Goal: Book appointment/travel/reservation

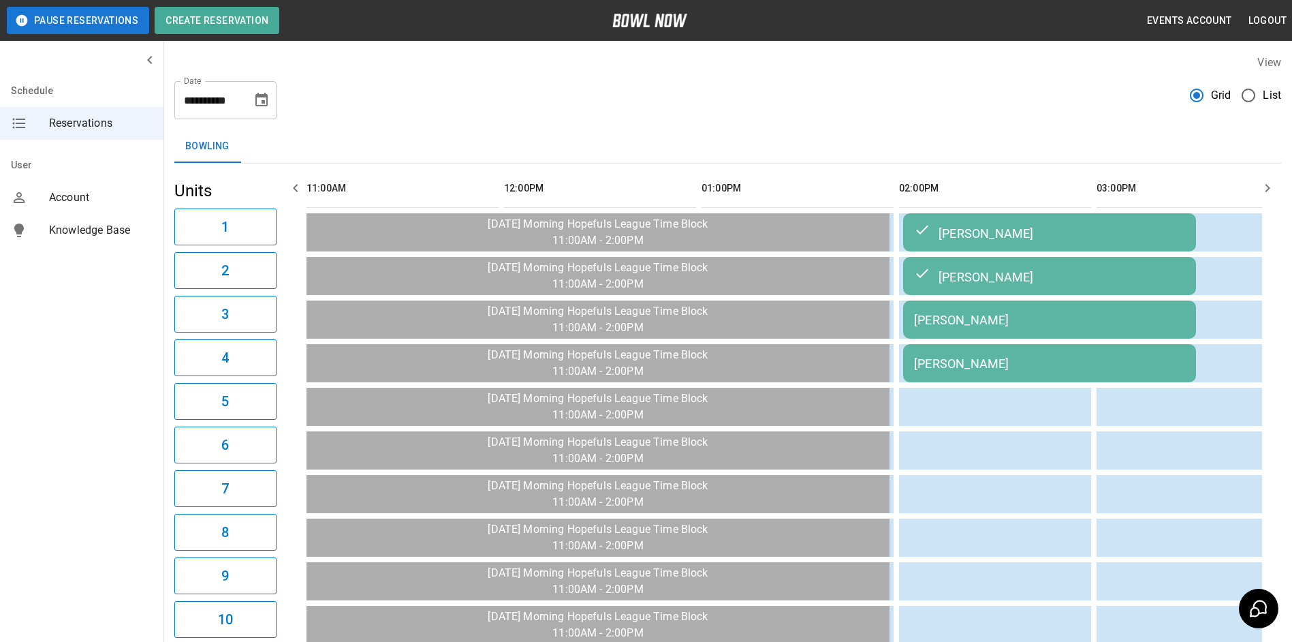
scroll to position [0, 1033]
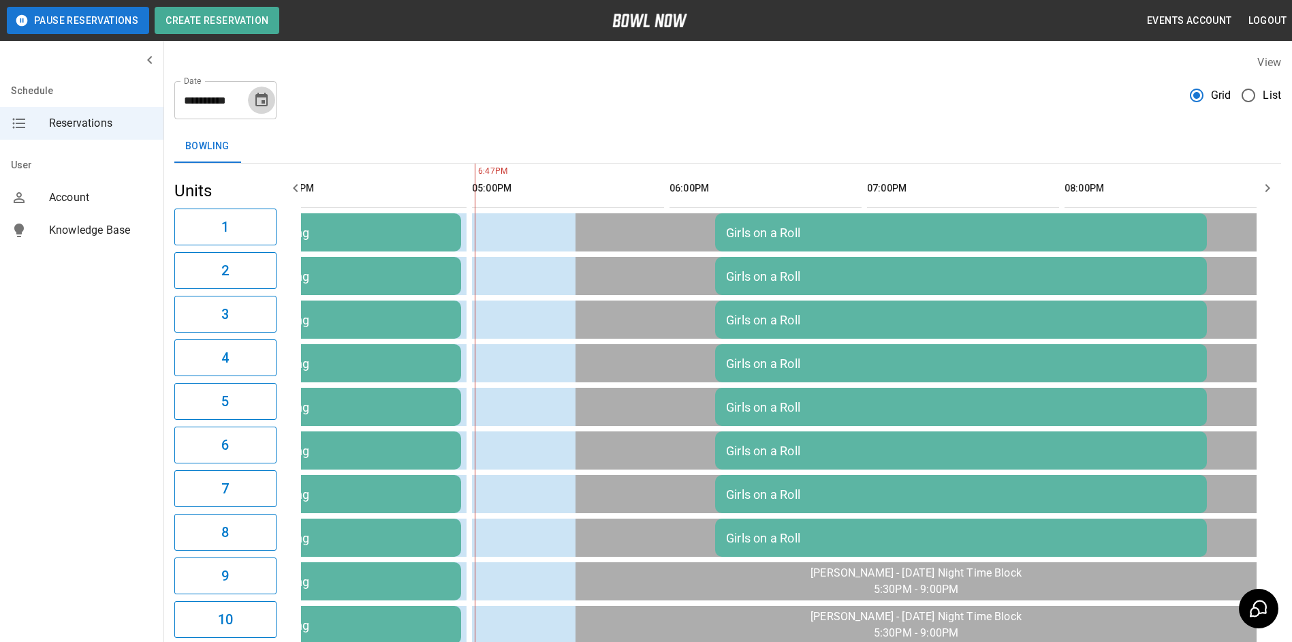
click at [269, 104] on icon "Choose date, selected date is Sep 15, 2025" at bounding box center [261, 100] width 16 height 16
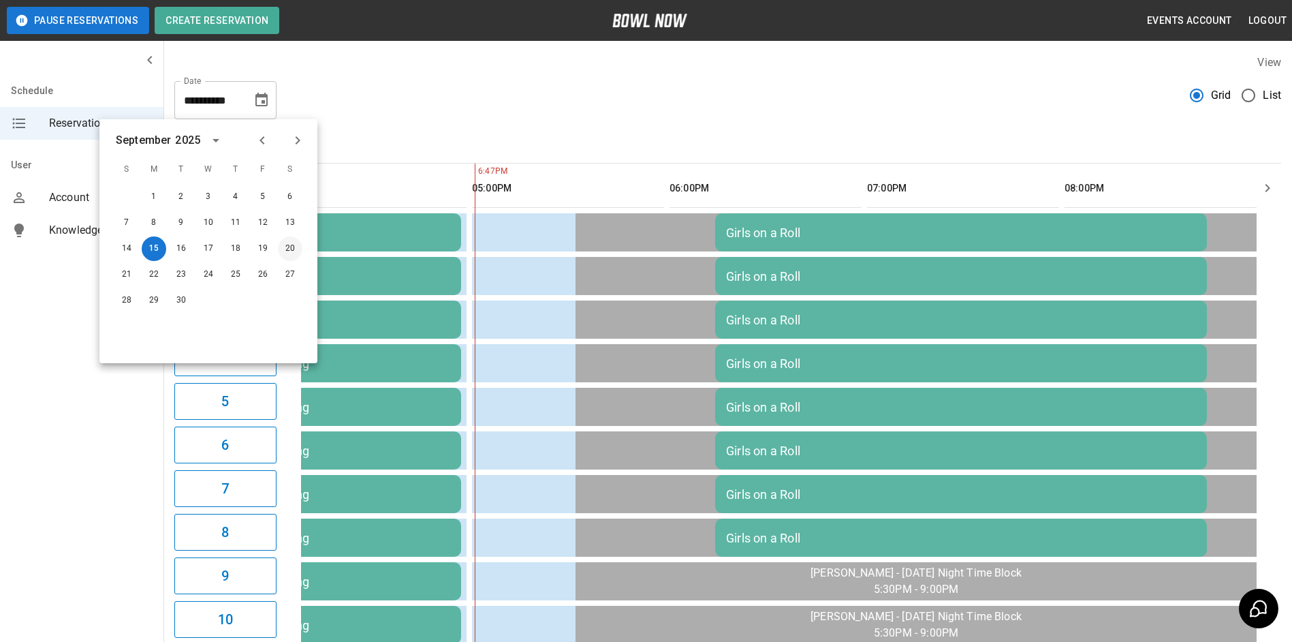
click at [287, 255] on button "20" at bounding box center [290, 248] width 25 height 25
type input "**********"
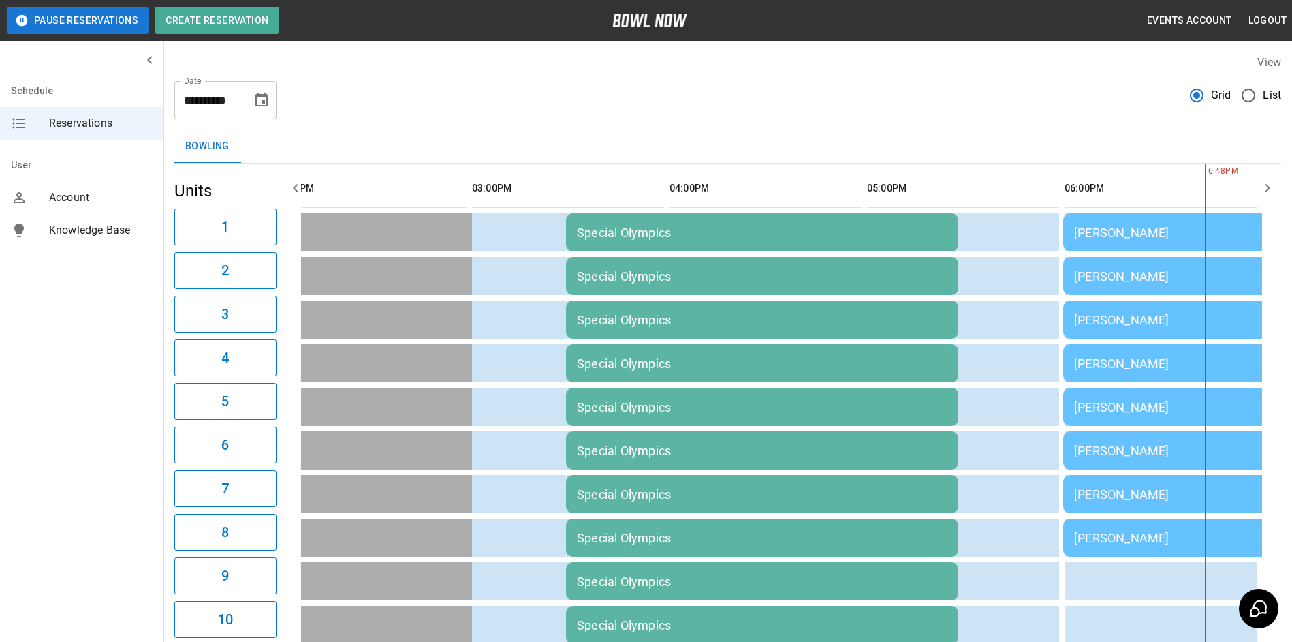
scroll to position [0, 1777]
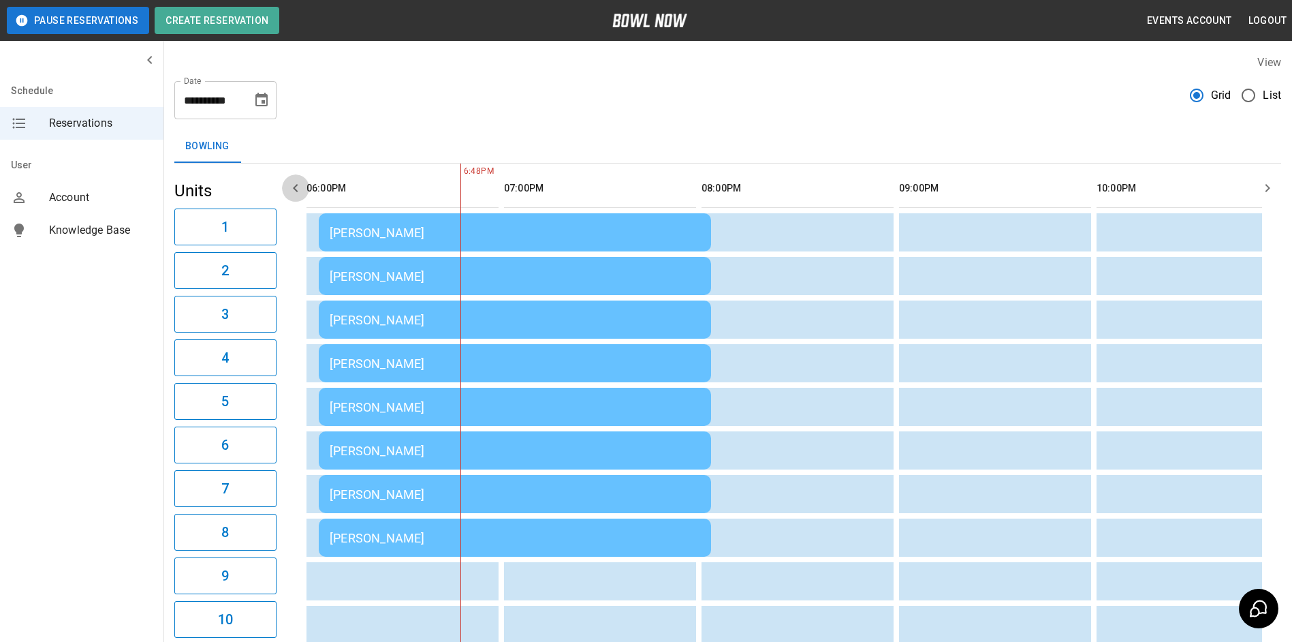
click at [296, 196] on button "button" at bounding box center [295, 187] width 27 height 27
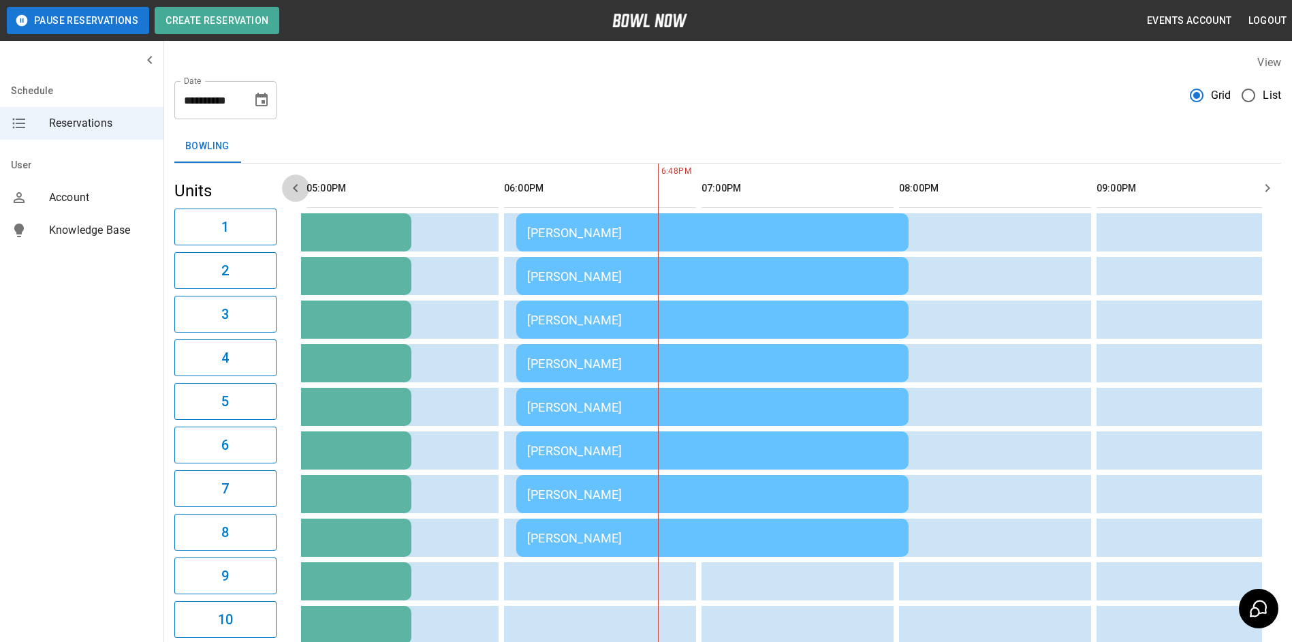
click at [296, 196] on button "button" at bounding box center [295, 187] width 27 height 27
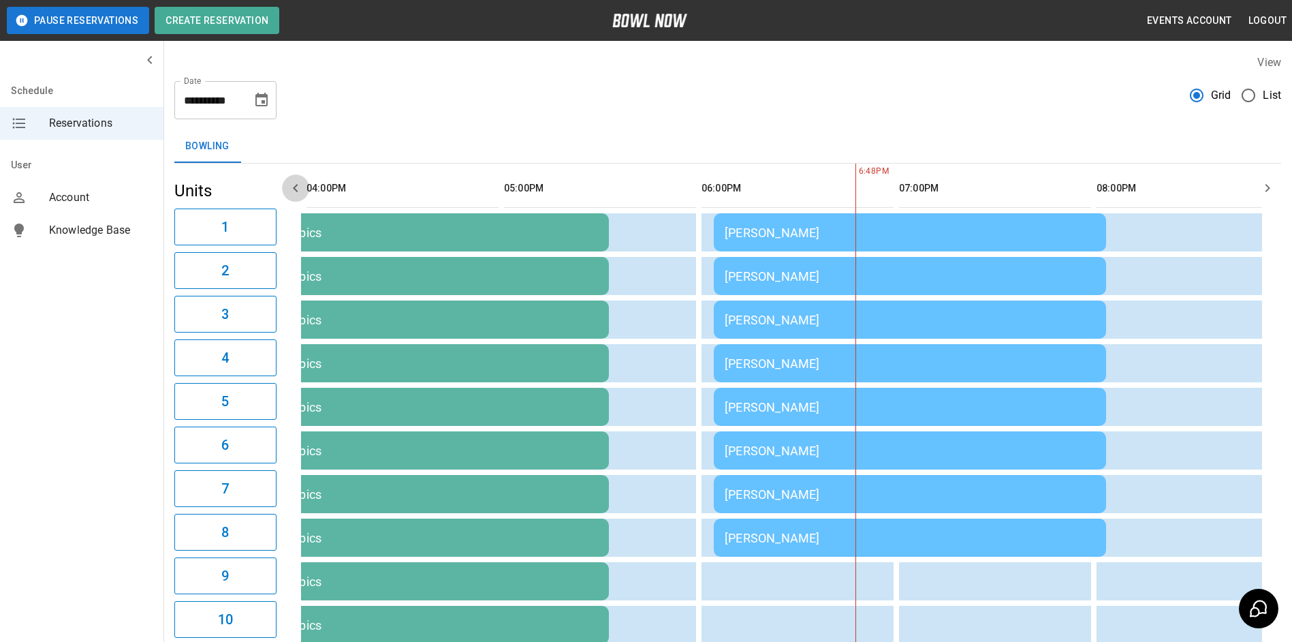
click at [296, 196] on button "button" at bounding box center [295, 187] width 27 height 27
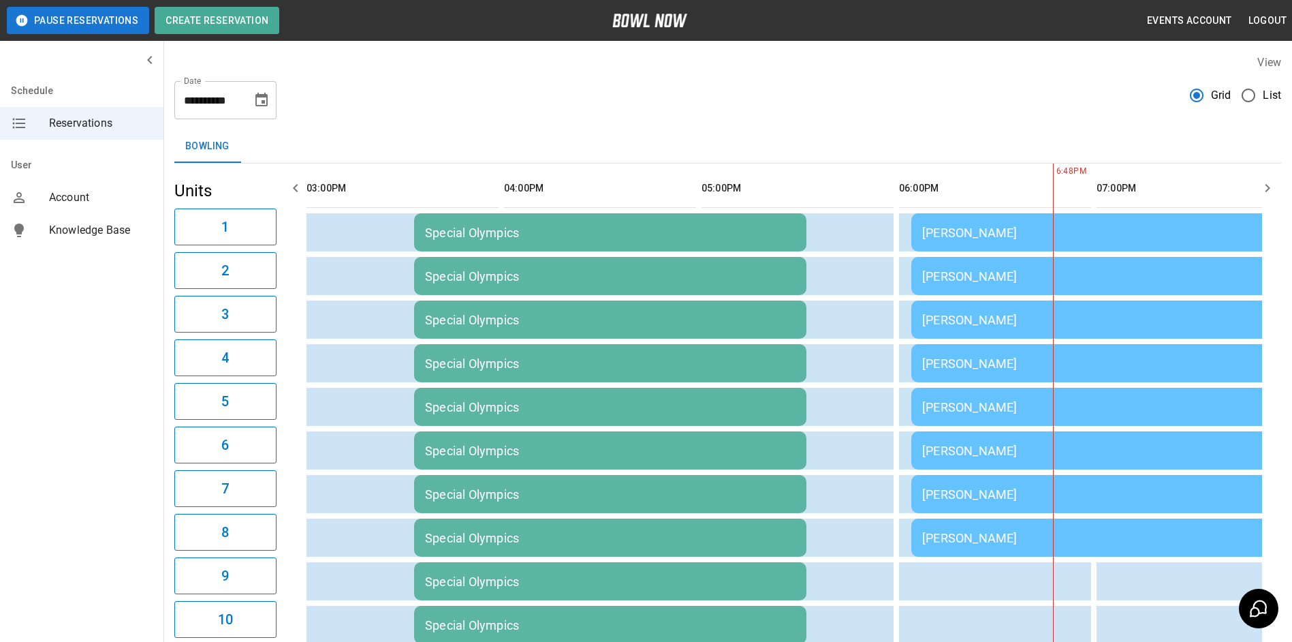
scroll to position [0, 1185]
click at [296, 196] on button "button" at bounding box center [295, 187] width 27 height 27
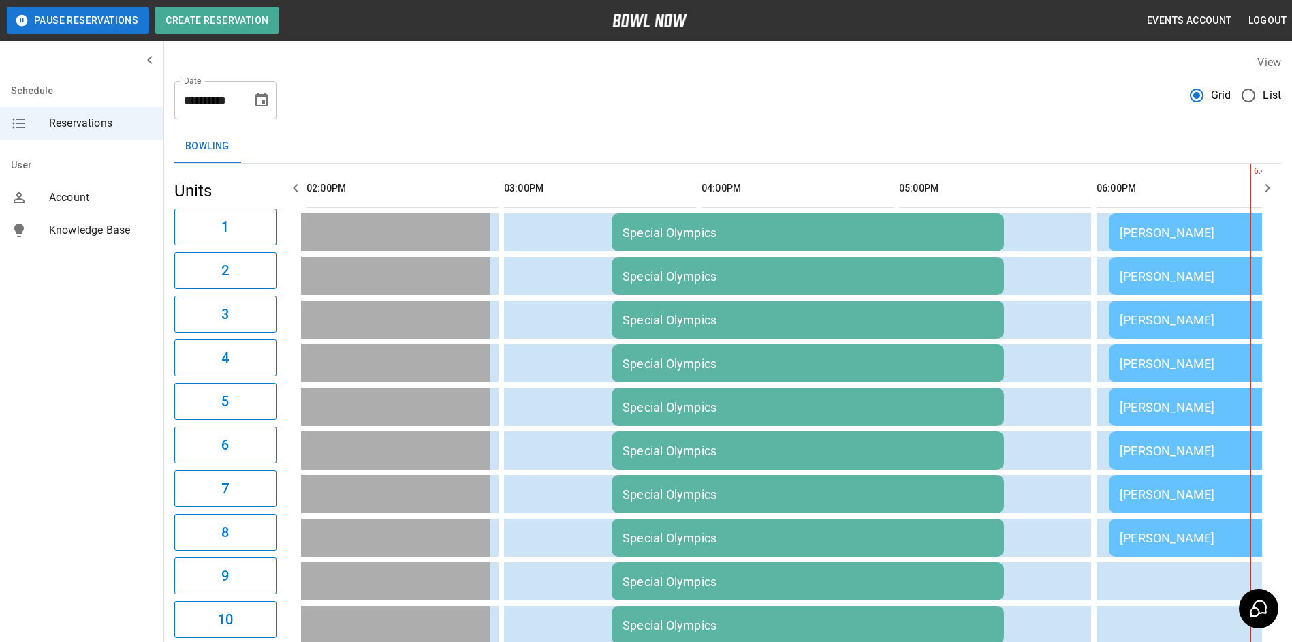
click at [296, 196] on button "button" at bounding box center [295, 187] width 27 height 27
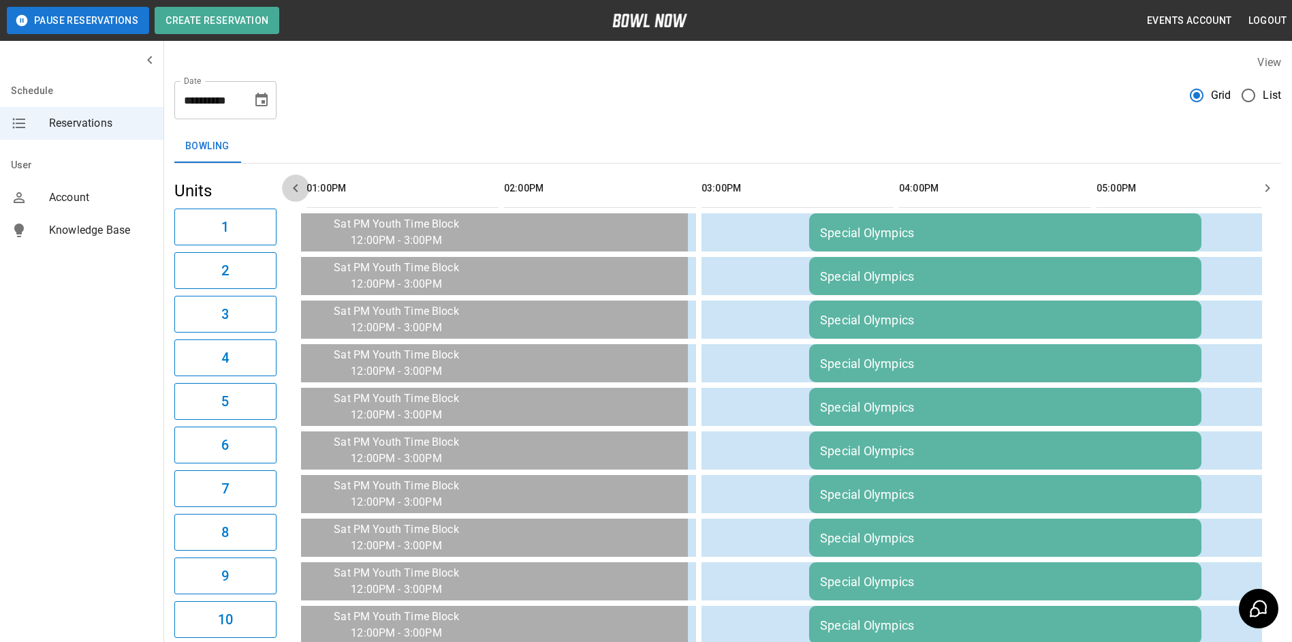
click at [296, 196] on button "button" at bounding box center [295, 187] width 27 height 27
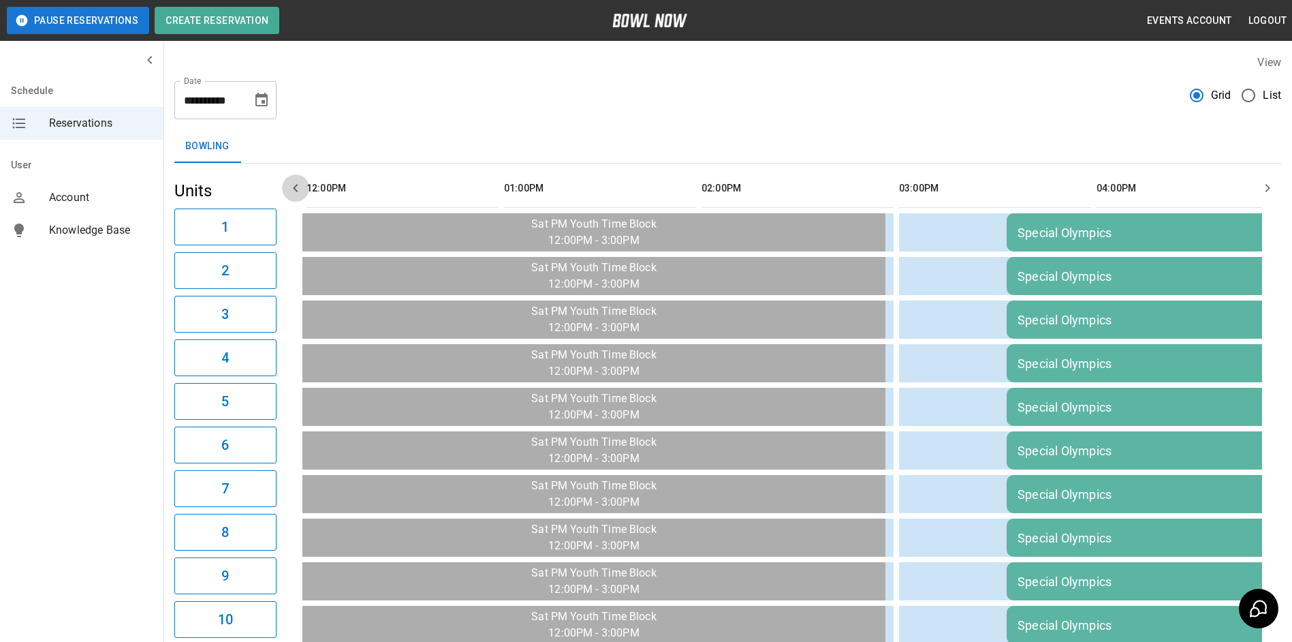
click at [296, 196] on button "button" at bounding box center [295, 187] width 27 height 27
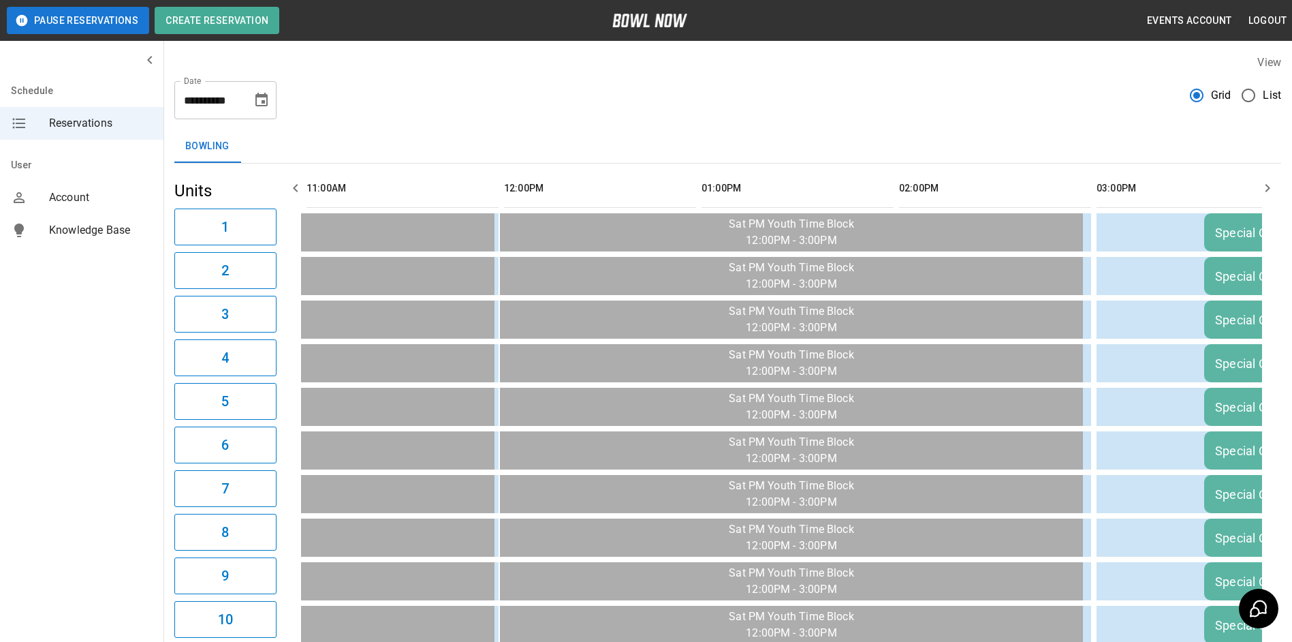
click at [296, 196] on button "button" at bounding box center [295, 187] width 27 height 27
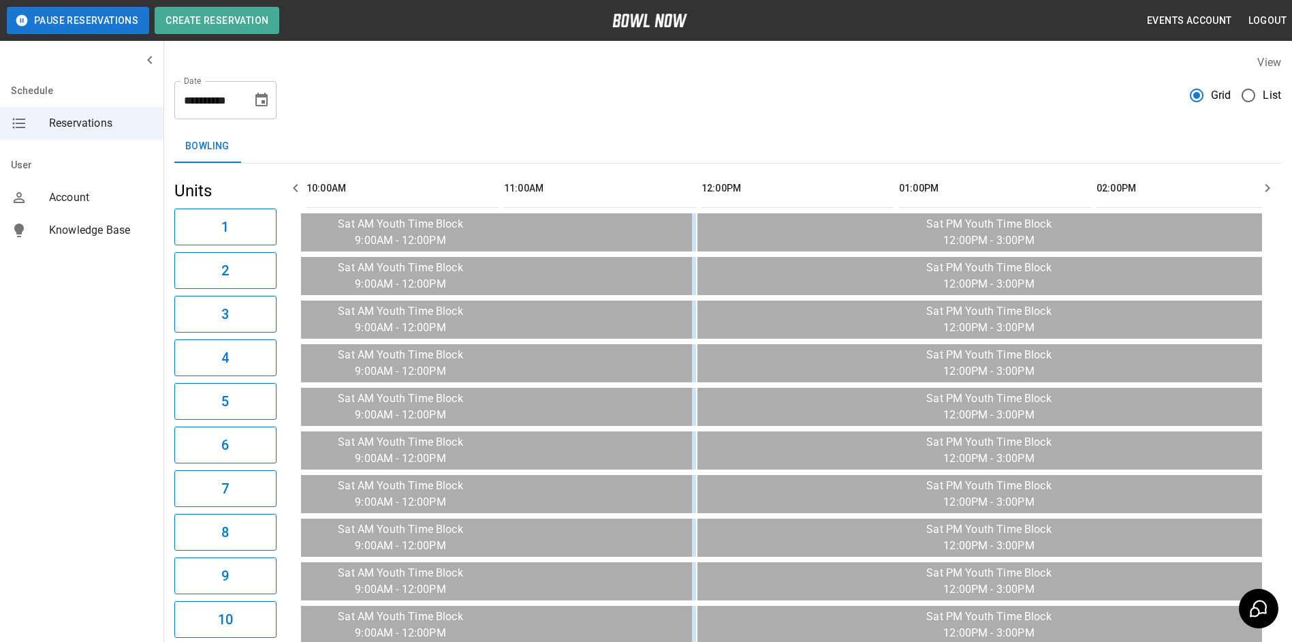
click at [296, 196] on button "button" at bounding box center [295, 187] width 27 height 27
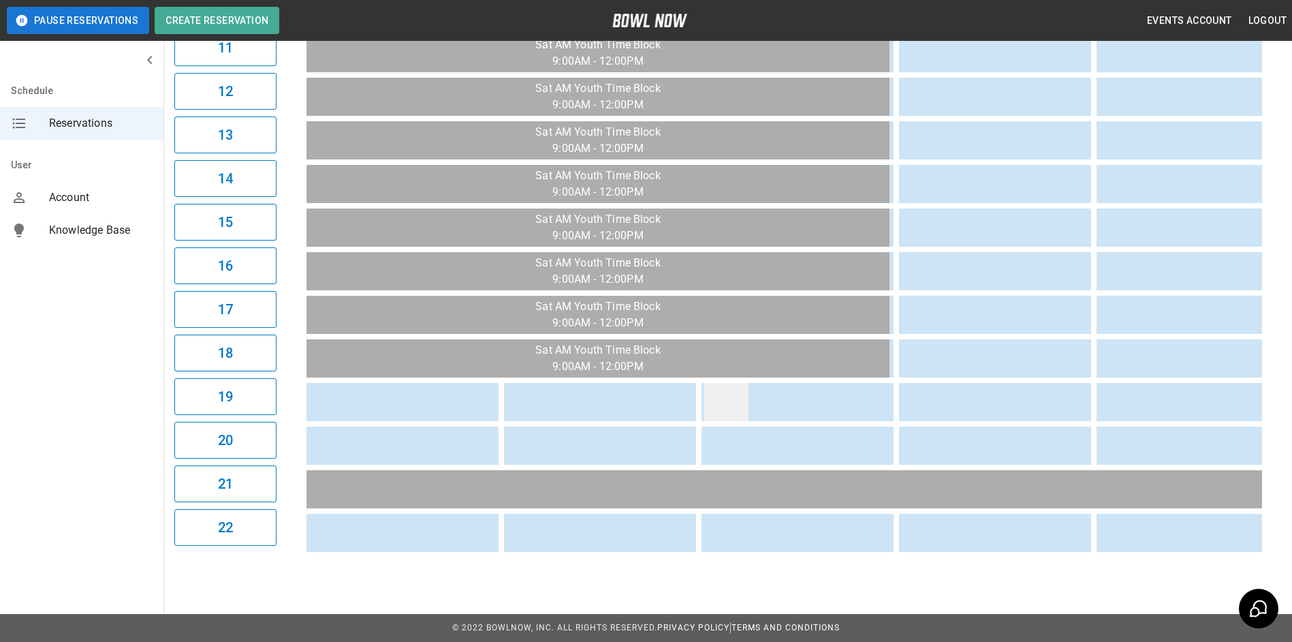
click at [723, 392] on td "sticky table" at bounding box center [726, 402] width 44 height 38
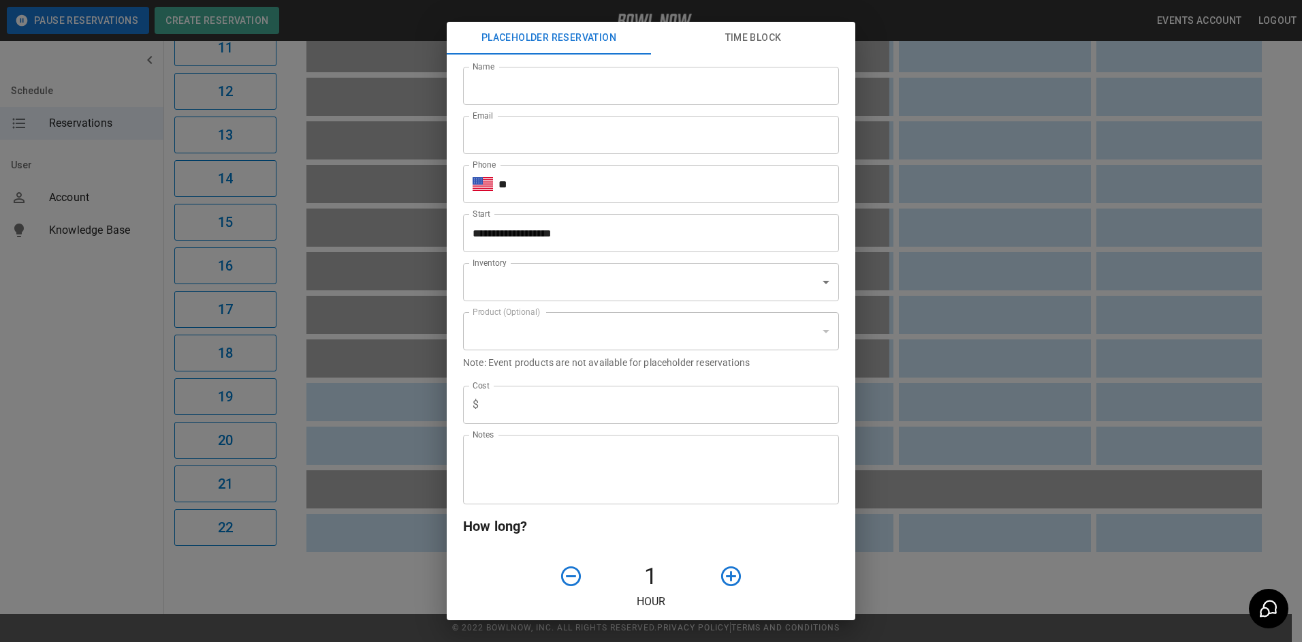
type input "**********"
click at [531, 89] on input "Name" at bounding box center [651, 86] width 376 height 38
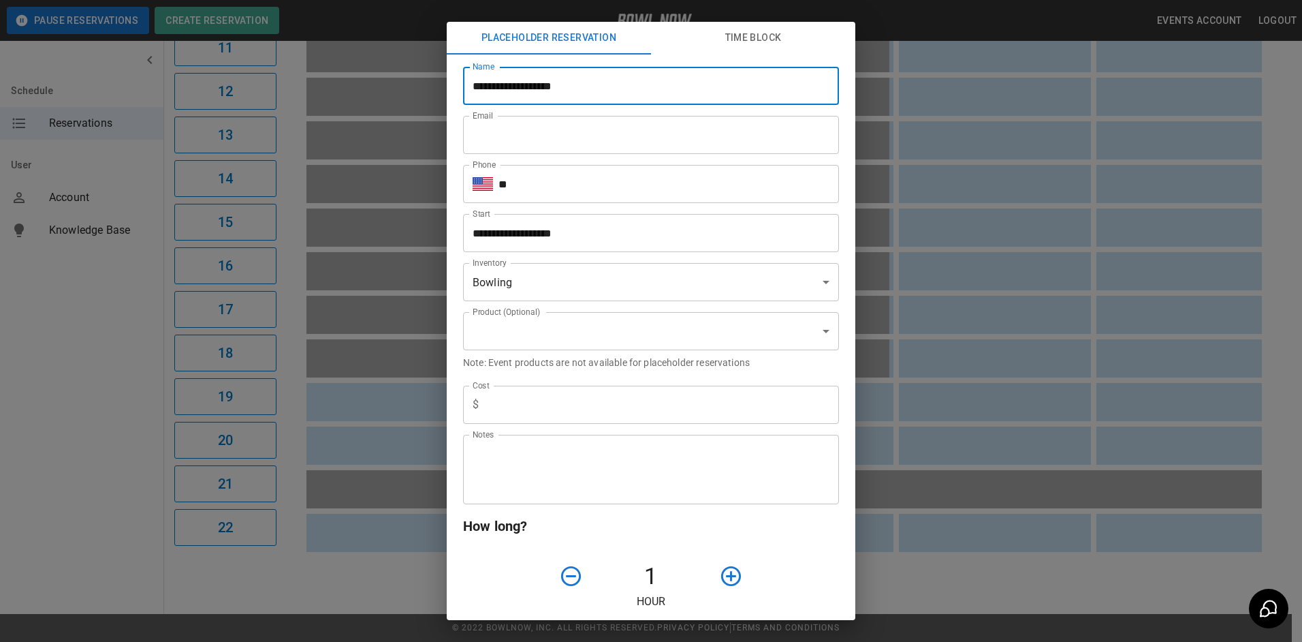
type input "**********"
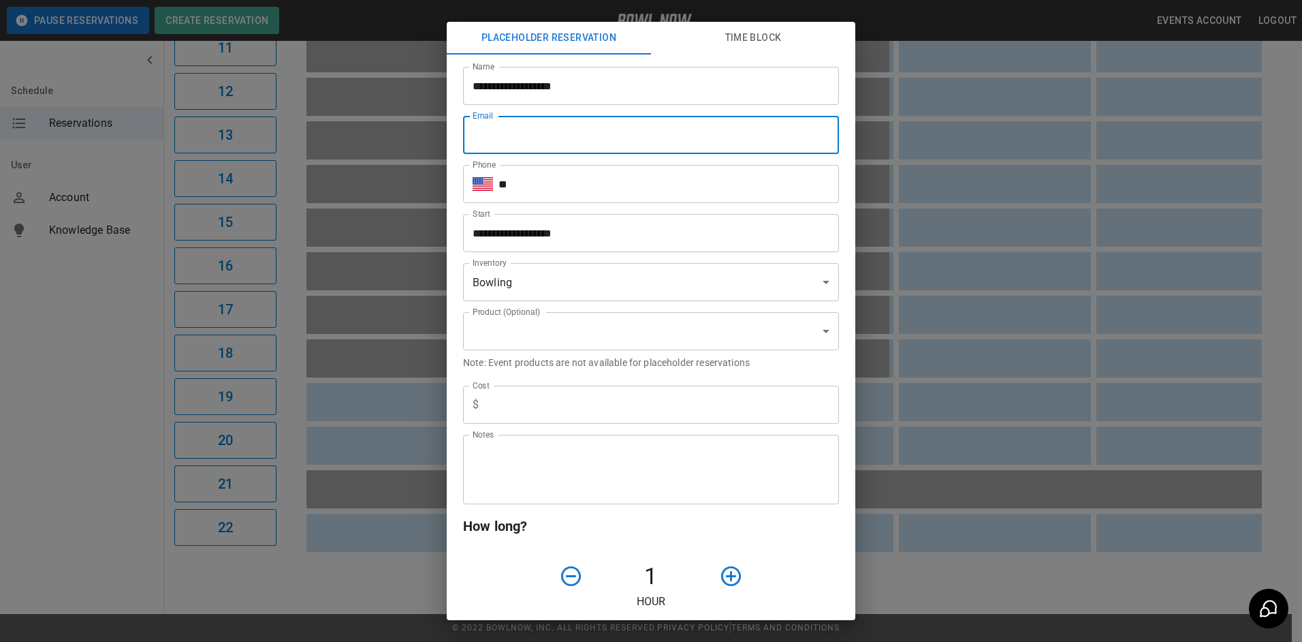
click at [529, 140] on input "Email" at bounding box center [651, 135] width 376 height 38
type input "**********"
type input "*"
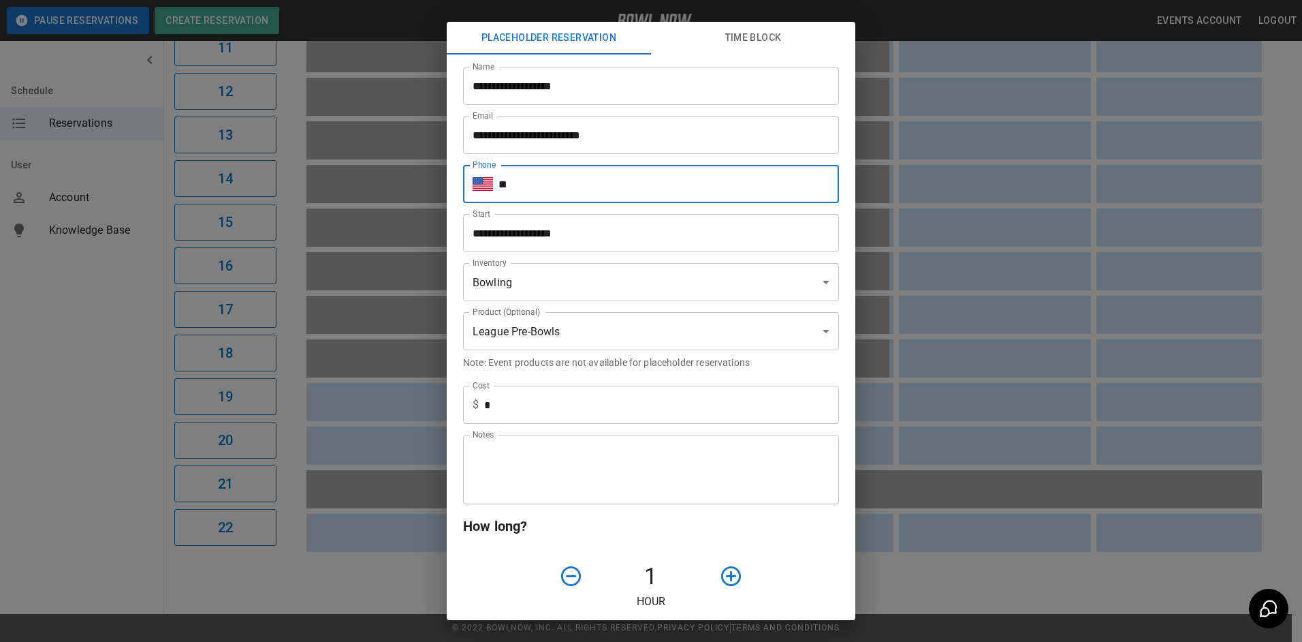
click at [552, 176] on input "**" at bounding box center [668, 184] width 341 height 38
type input "**********"
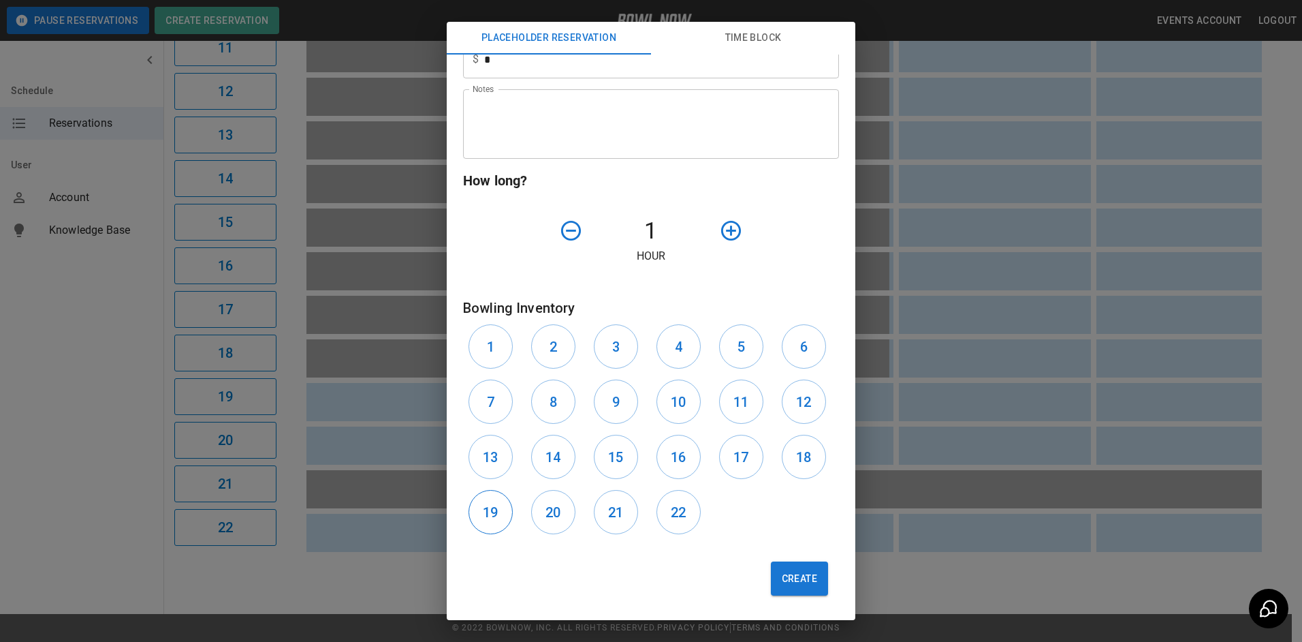
drag, startPoint x: 478, startPoint y: 507, endPoint x: 503, endPoint y: 515, distance: 25.6
click at [484, 511] on button "19" at bounding box center [491, 512] width 44 height 44
drag, startPoint x: 554, startPoint y: 515, endPoint x: 560, endPoint y: 525, distance: 11.9
click at [556, 518] on h6 "20" at bounding box center [552, 512] width 15 height 22
click at [774, 580] on button "Create" at bounding box center [799, 578] width 57 height 34
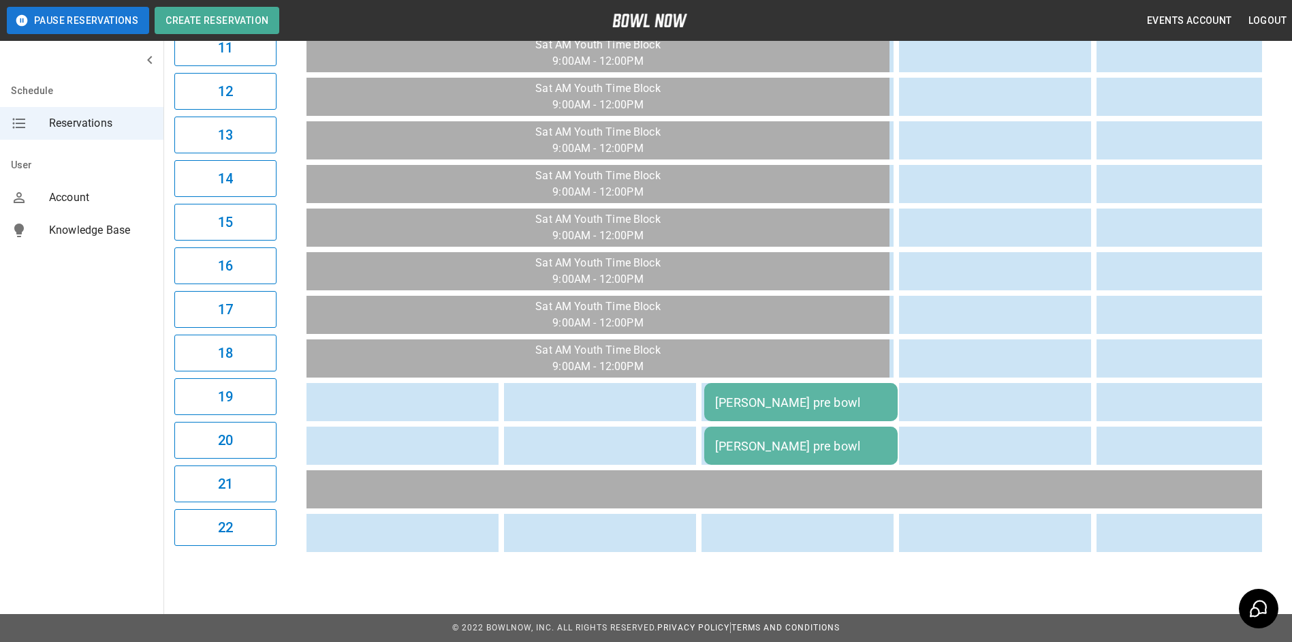
click at [763, 439] on div "[PERSON_NAME] pre bowl" at bounding box center [801, 446] width 172 height 14
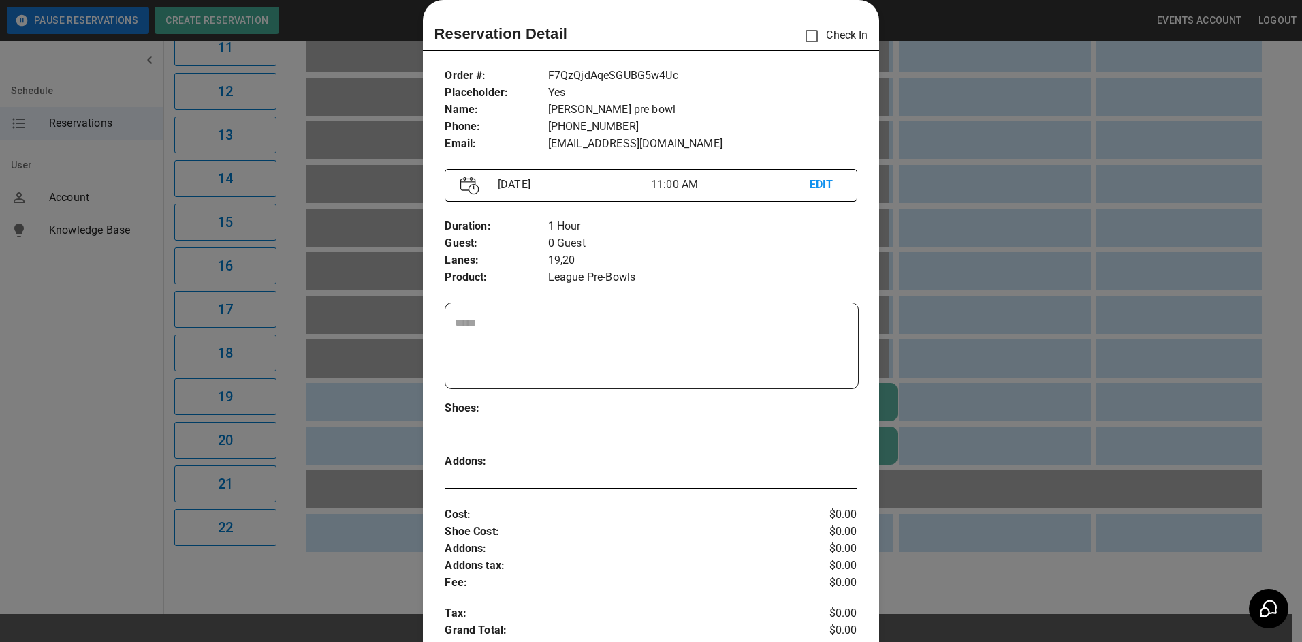
click at [1032, 321] on div at bounding box center [651, 321] width 1302 height 642
